Goal: Task Accomplishment & Management: Manage account settings

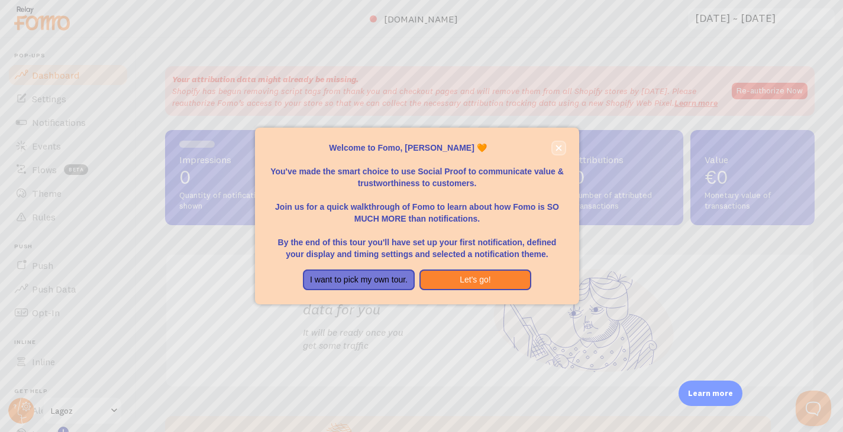
click at [561, 151] on icon "close," at bounding box center [558, 148] width 7 height 7
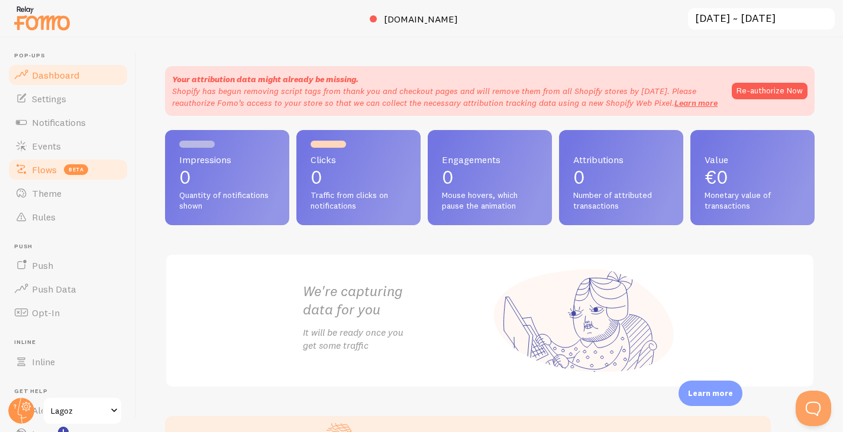
click at [60, 167] on link "Flows beta" at bounding box center [68, 170] width 122 height 24
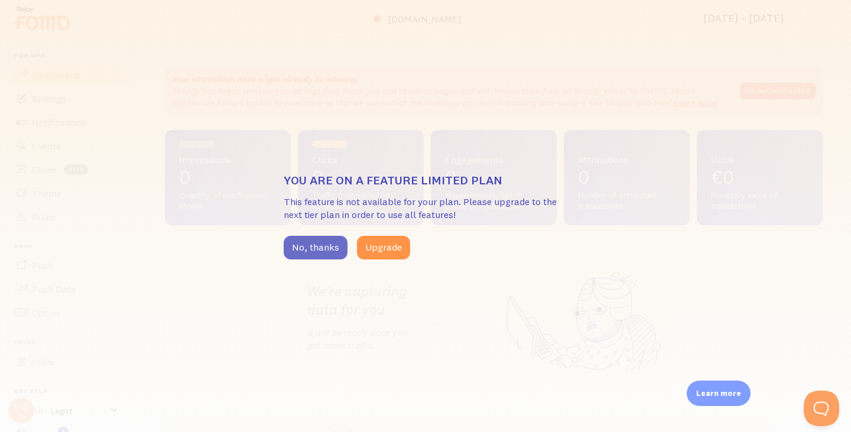
click at [302, 240] on button "No, thanks" at bounding box center [316, 248] width 64 height 24
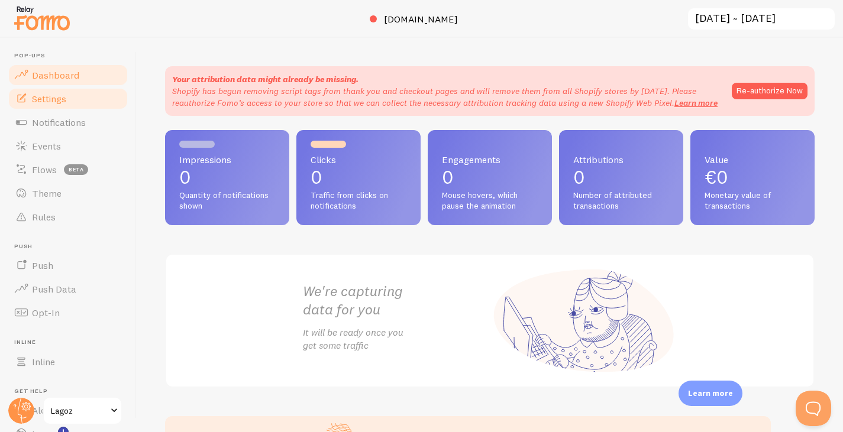
click at [48, 102] on span "Settings" at bounding box center [49, 99] width 34 height 12
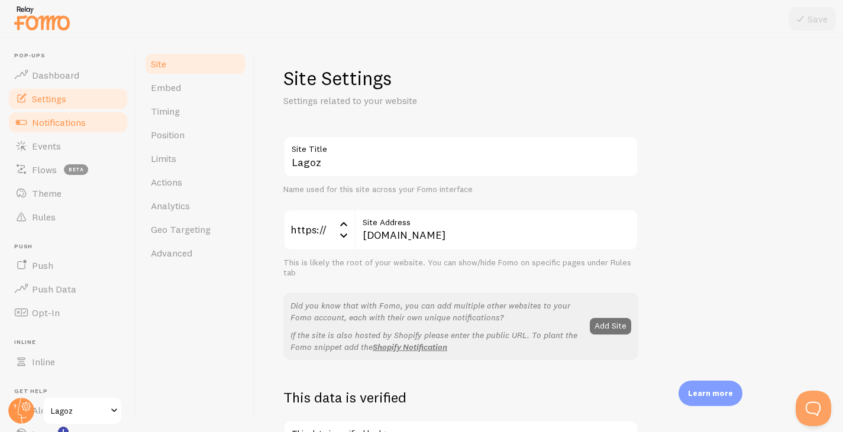
click at [59, 124] on span "Notifications" at bounding box center [59, 122] width 54 height 12
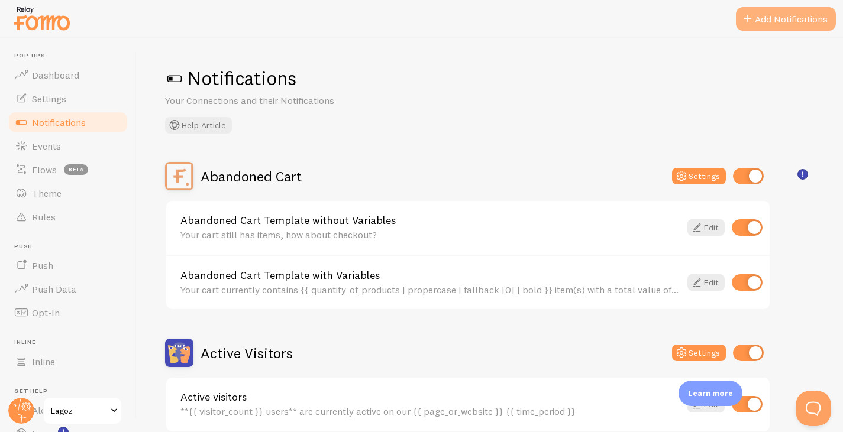
click at [810, 25] on button "Add Notifications" at bounding box center [786, 19] width 100 height 24
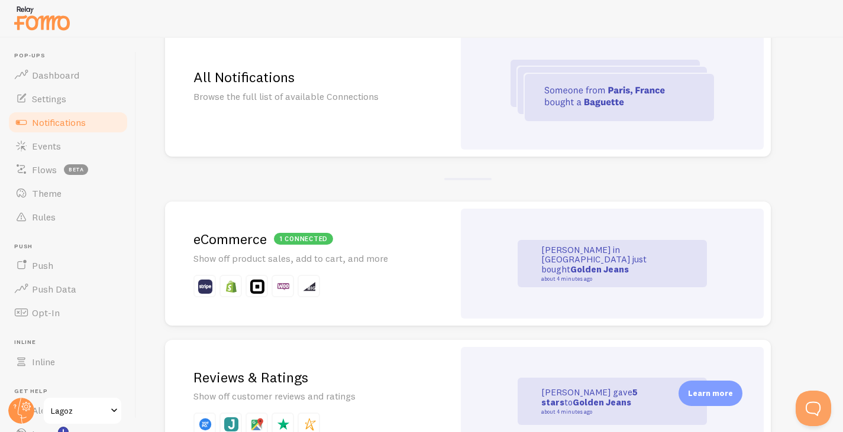
scroll to position [138, 0]
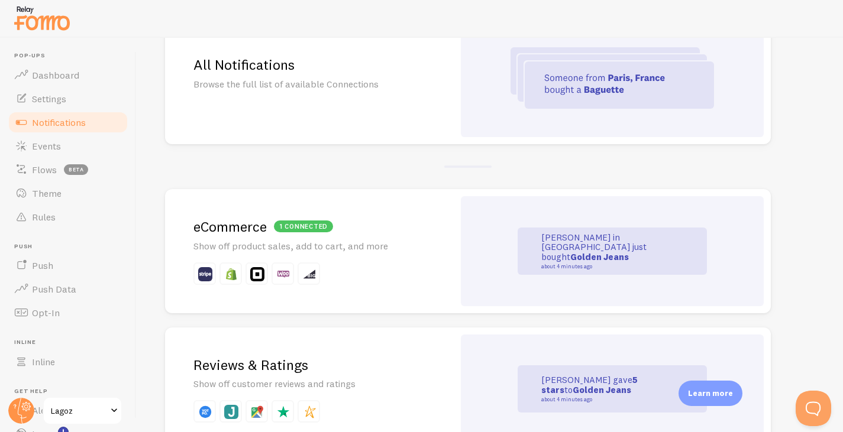
click at [375, 235] on h2 "1 connected eCommerce" at bounding box center [309, 227] width 232 height 18
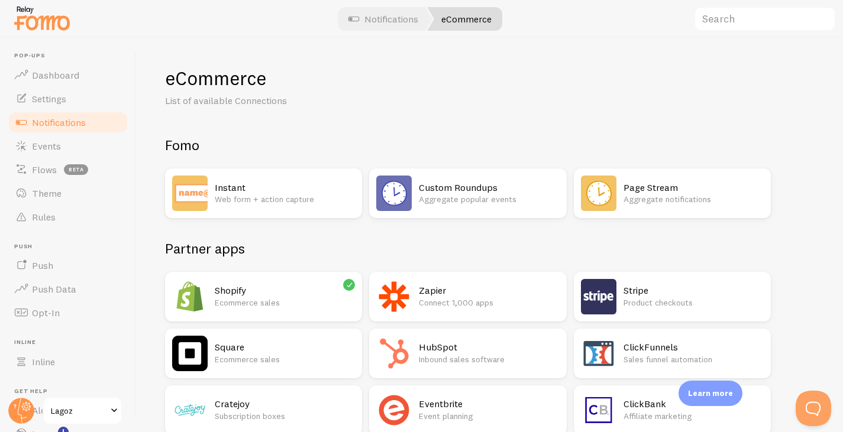
click at [292, 292] on h2 "Shopify" at bounding box center [285, 290] width 140 height 12
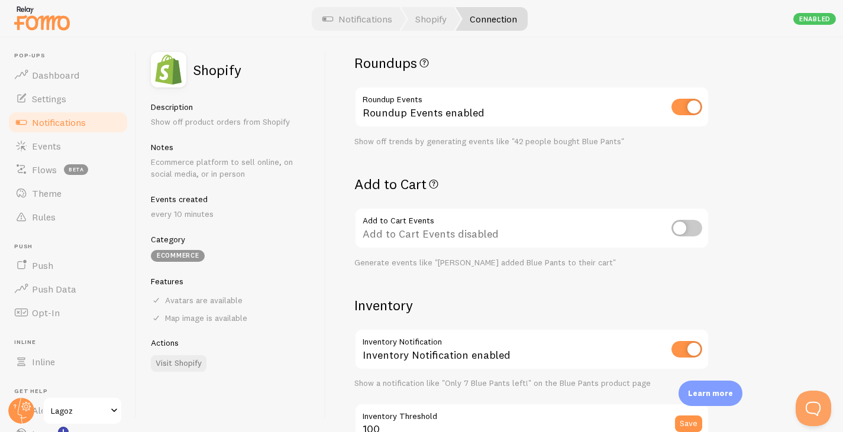
scroll to position [359, 0]
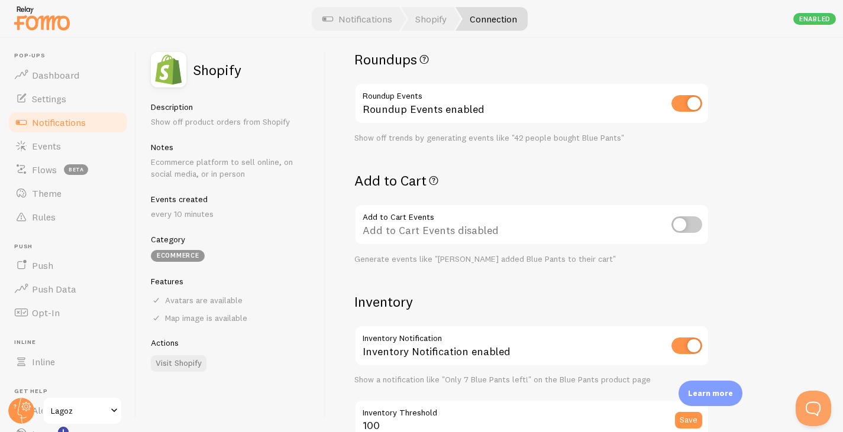
click at [689, 222] on input "checkbox" at bounding box center [686, 224] width 31 height 17
checkbox input "true"
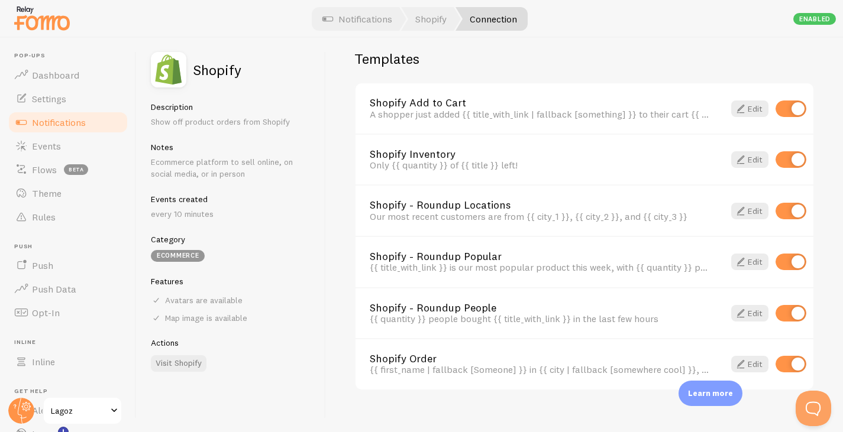
scroll to position [863, 0]
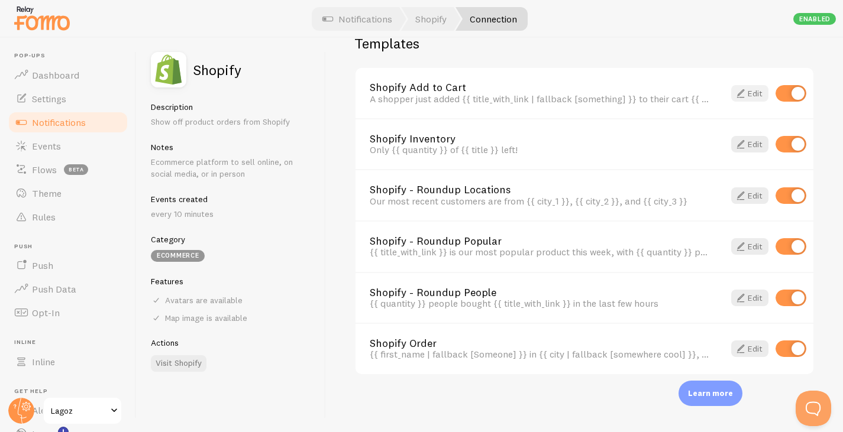
click at [739, 93] on link "Edit" at bounding box center [749, 93] width 37 height 17
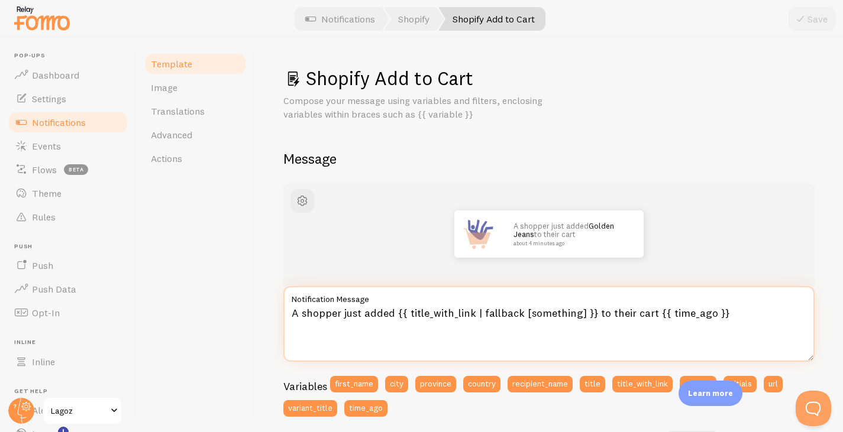
click at [340, 320] on textarea "A shopper just added {{ title_with_link | fallback [something] }} to their cart…" at bounding box center [548, 324] width 531 height 76
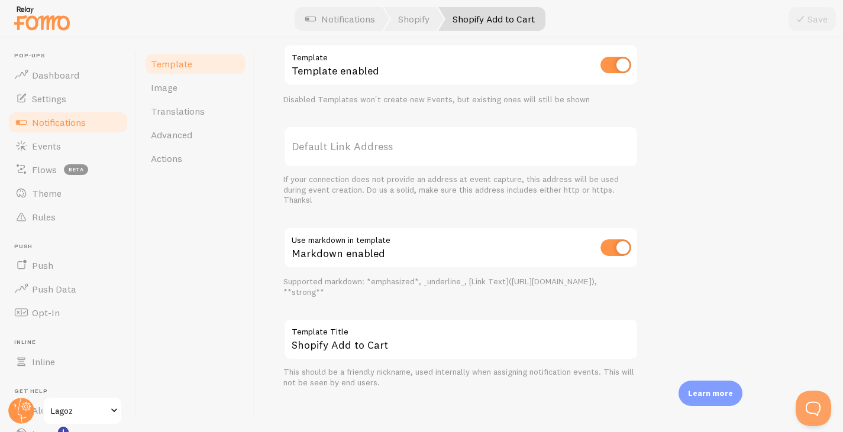
scroll to position [471, 0]
click at [230, 116] on link "Translations" at bounding box center [195, 111] width 103 height 24
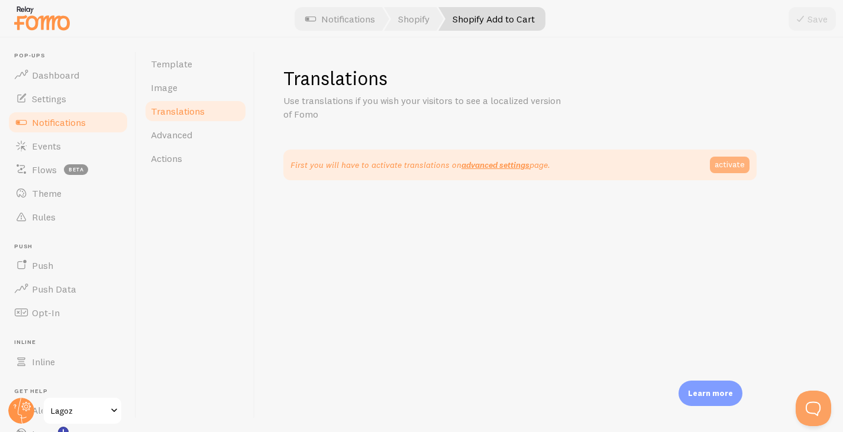
click at [731, 166] on link "activate" at bounding box center [730, 165] width 40 height 17
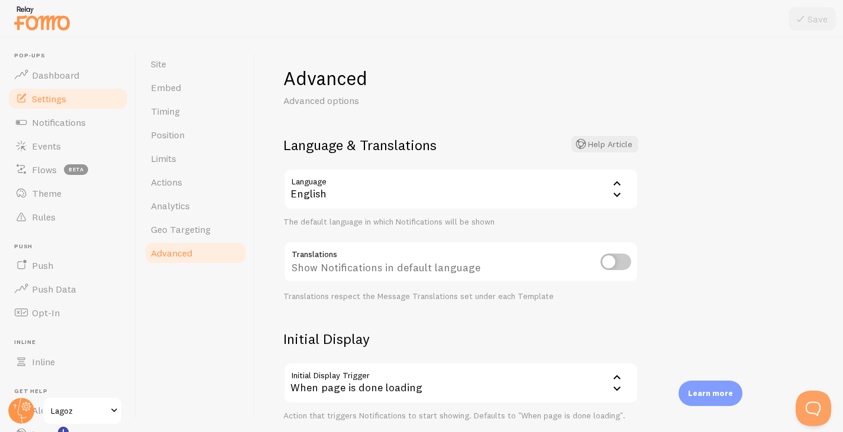
click at [508, 200] on div "English" at bounding box center [460, 189] width 355 height 41
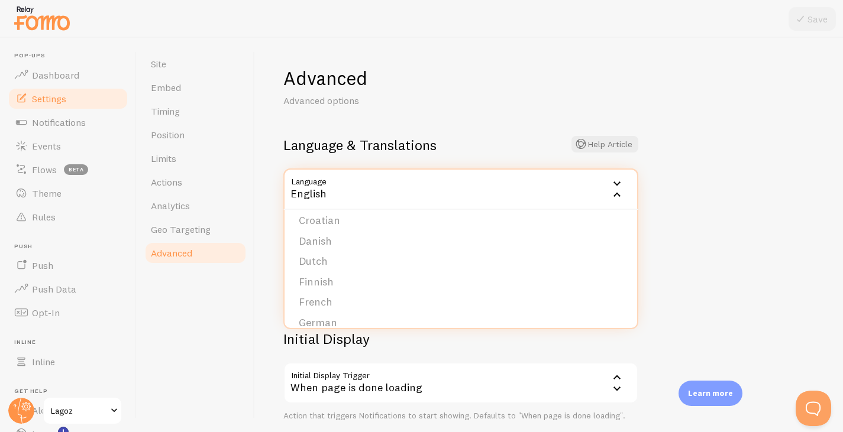
scroll to position [115, 0]
click at [342, 255] on li "Dutch" at bounding box center [460, 254] width 352 height 21
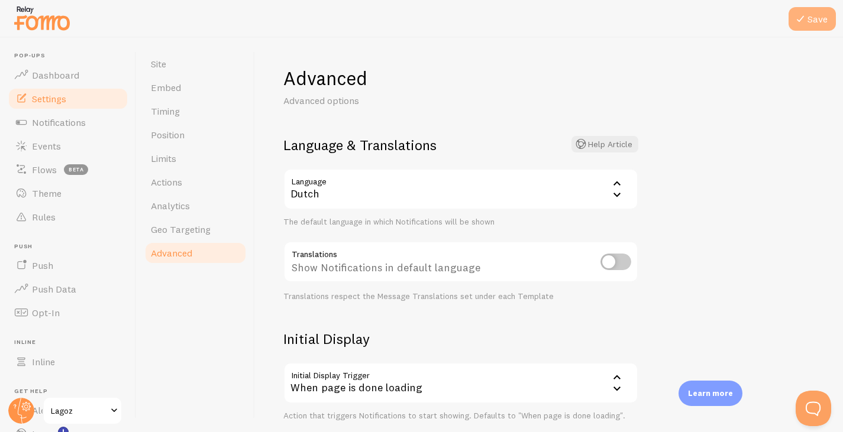
click at [819, 22] on button "Save" at bounding box center [811, 19] width 47 height 24
click at [185, 119] on link "Timing" at bounding box center [195, 111] width 103 height 24
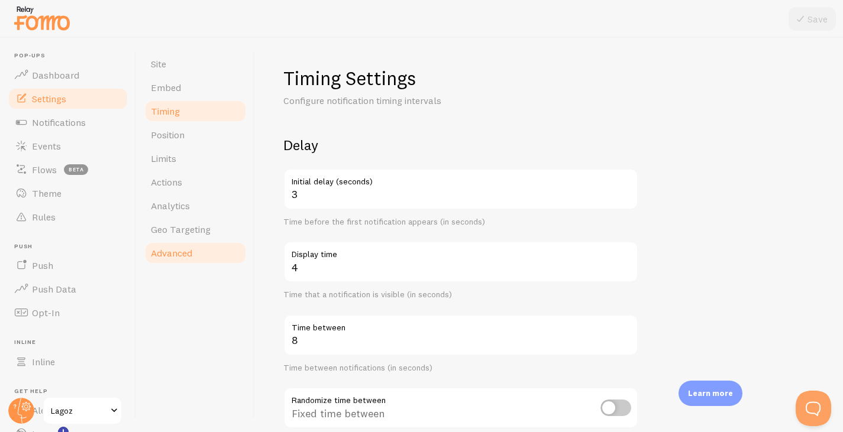
scroll to position [12, 0]
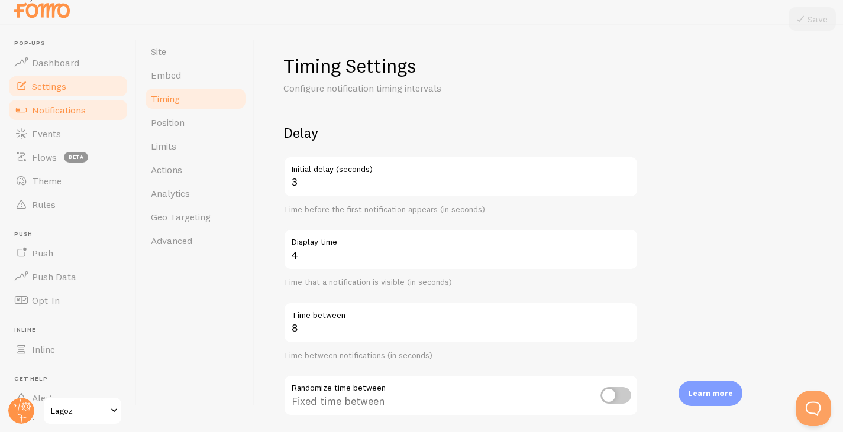
click at [67, 113] on span "Notifications" at bounding box center [59, 110] width 54 height 12
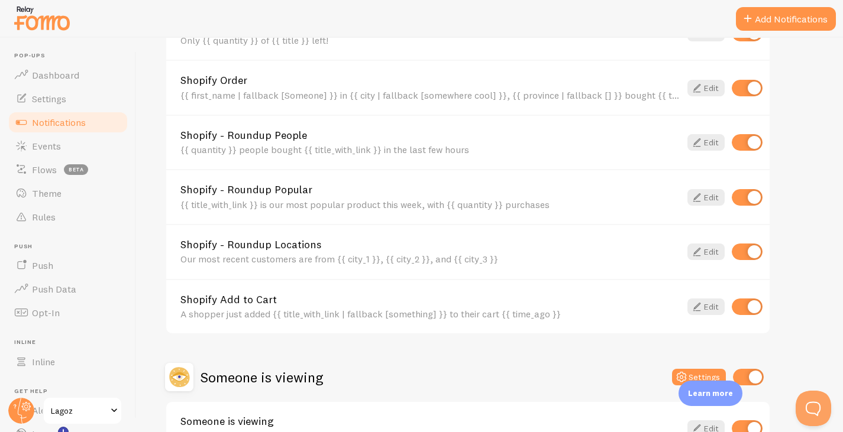
scroll to position [497, 0]
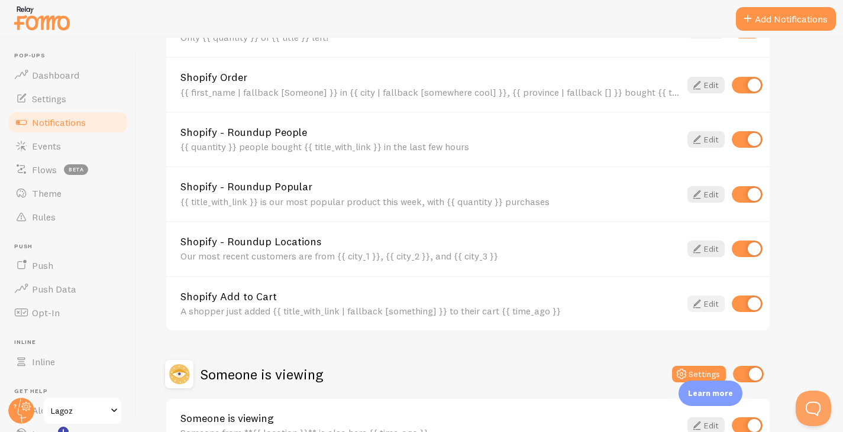
click at [705, 306] on link "Edit" at bounding box center [705, 304] width 37 height 17
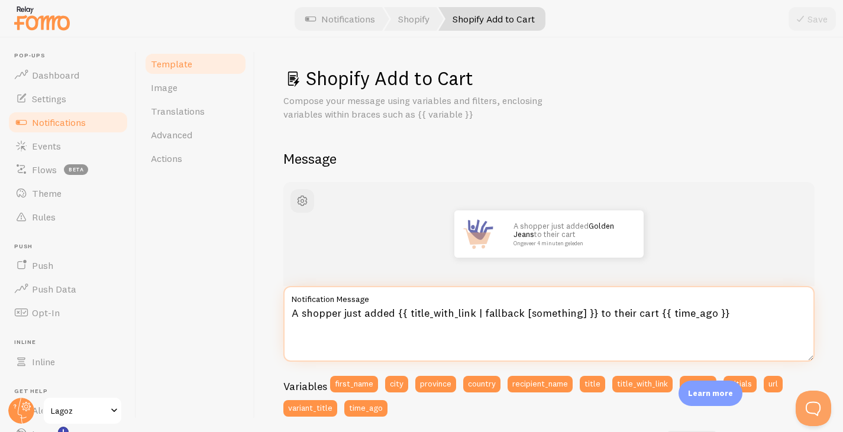
click at [389, 320] on textarea "A shopper just added {{ title_with_link | fallback [something] }} to their cart…" at bounding box center [548, 324] width 531 height 76
click at [397, 320] on textarea "A shopper just added {{ title_with_link | fallback [something] }} to their cart…" at bounding box center [548, 324] width 531 height 76
click at [628, 317] on textarea "[PERSON_NAME] heeft net {{ title_with_link | fallback [something] }} to their c…" at bounding box center [548, 324] width 531 height 76
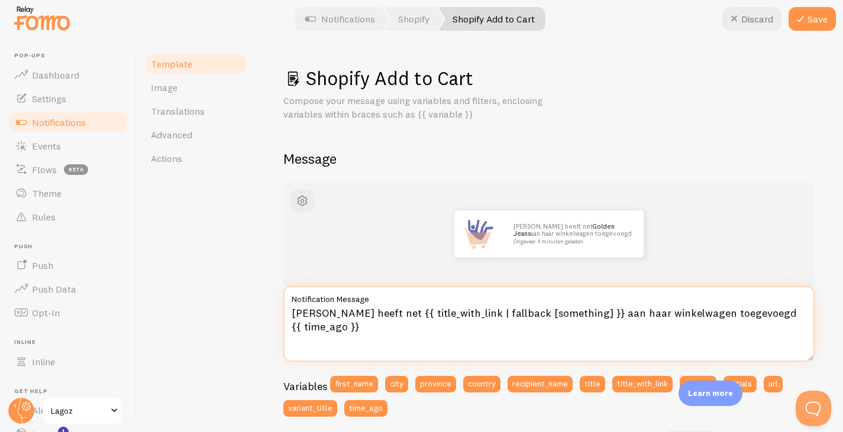
click at [367, 334] on textarea "[PERSON_NAME] heeft net {{ title_with_link | fallback [something] }} aan haar w…" at bounding box center [548, 324] width 531 height 76
click at [353, 321] on textarea "[PERSON_NAME] heeft net {{ title_with_link | fallback [something] }} aan haar w…" at bounding box center [548, 324] width 531 height 76
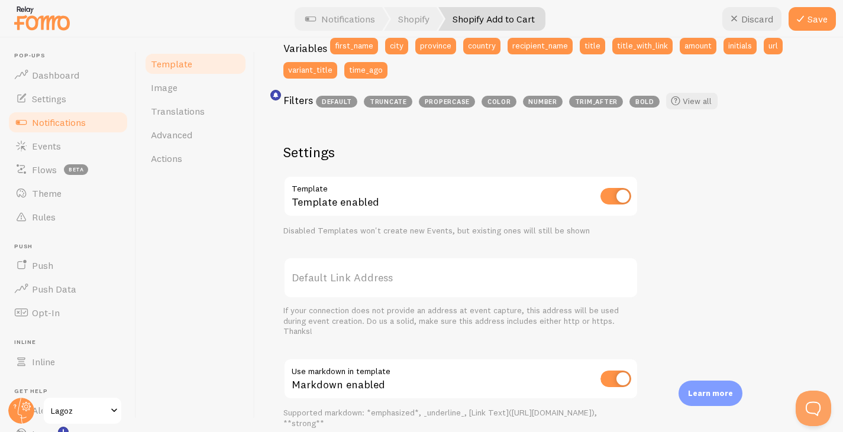
scroll to position [344, 0]
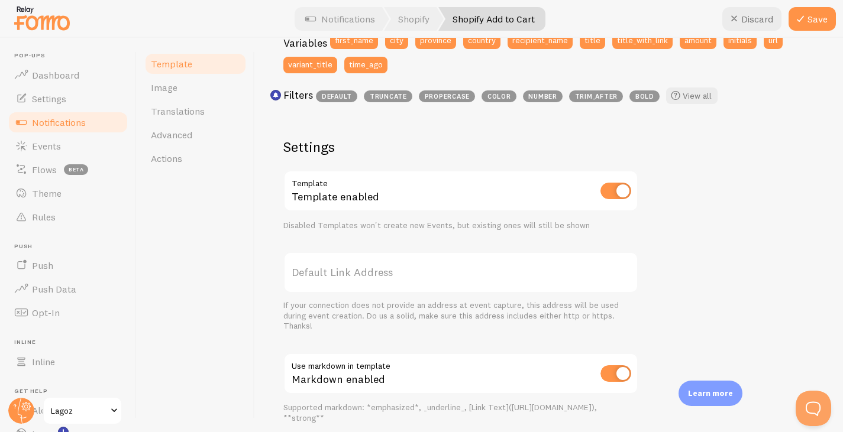
type textarea "[PERSON_NAME] heeft net {{ title_with_link | fallback [something] }} aan haar w…"
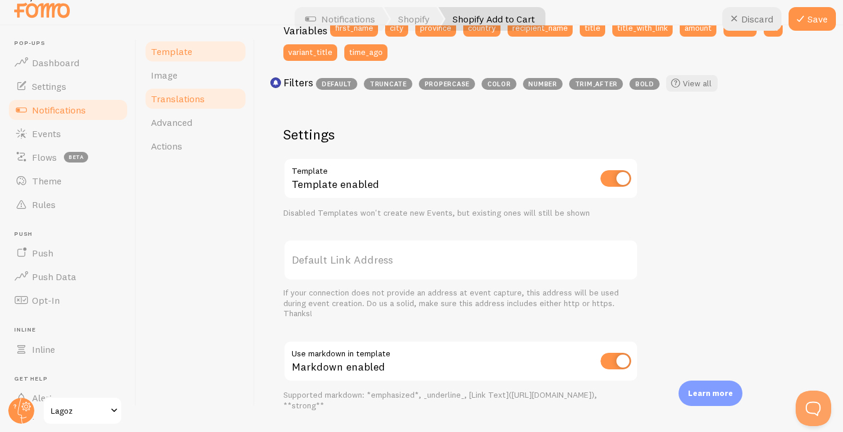
scroll to position [0, 0]
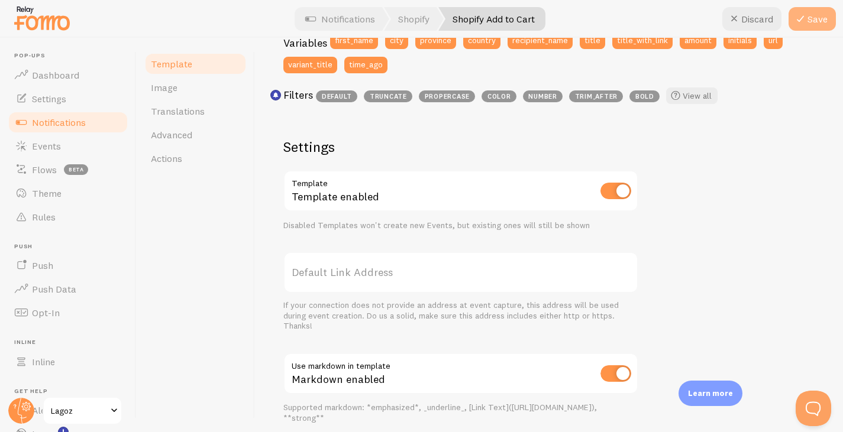
click at [826, 21] on button "Save" at bounding box center [811, 19] width 47 height 24
